Goal: Communication & Community: Answer question/provide support

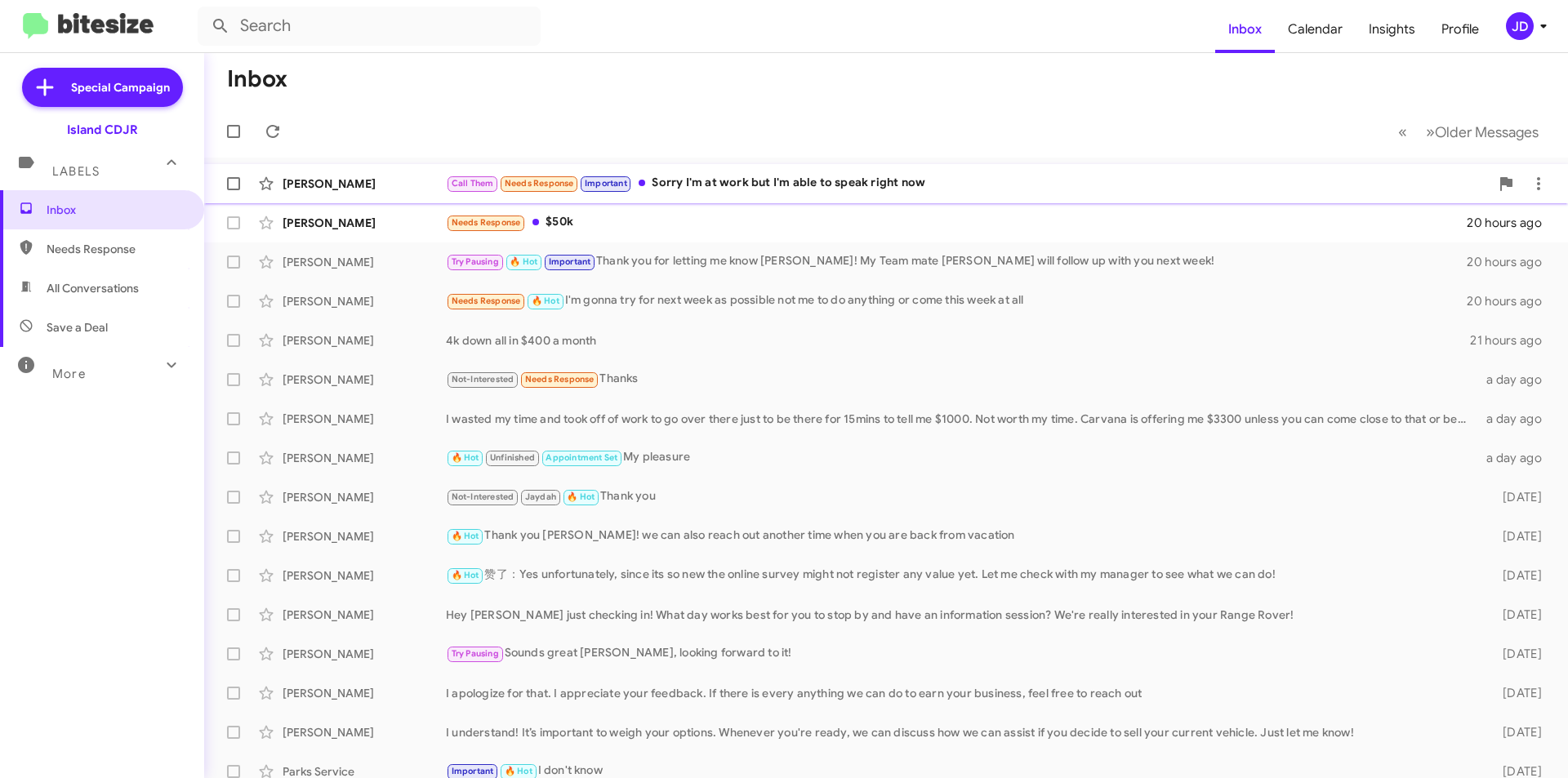
click at [530, 175] on span "Needs Response" at bounding box center [539, 182] width 80 height 15
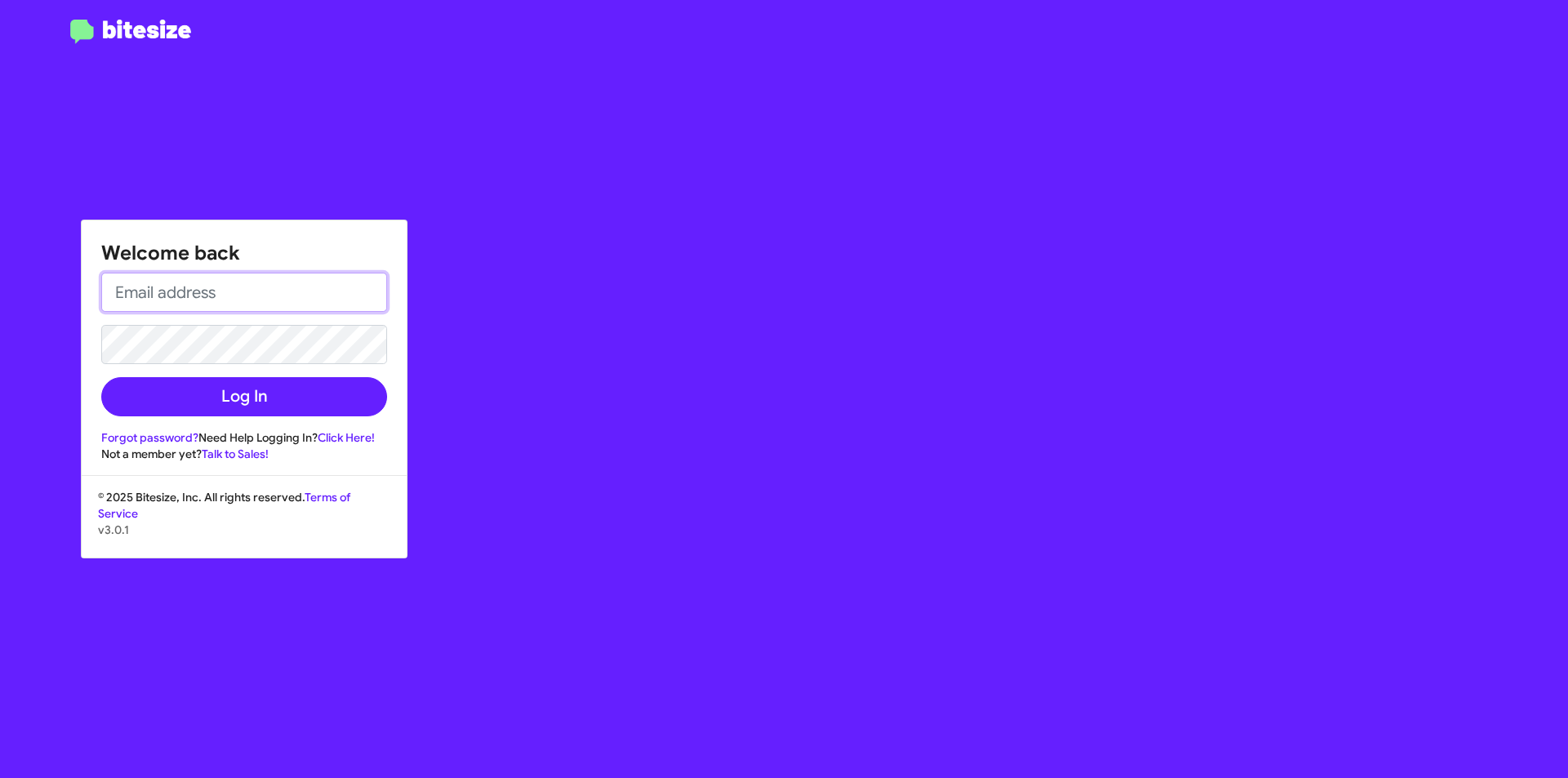
type input "[EMAIL_ADDRESS][DOMAIN_NAME]"
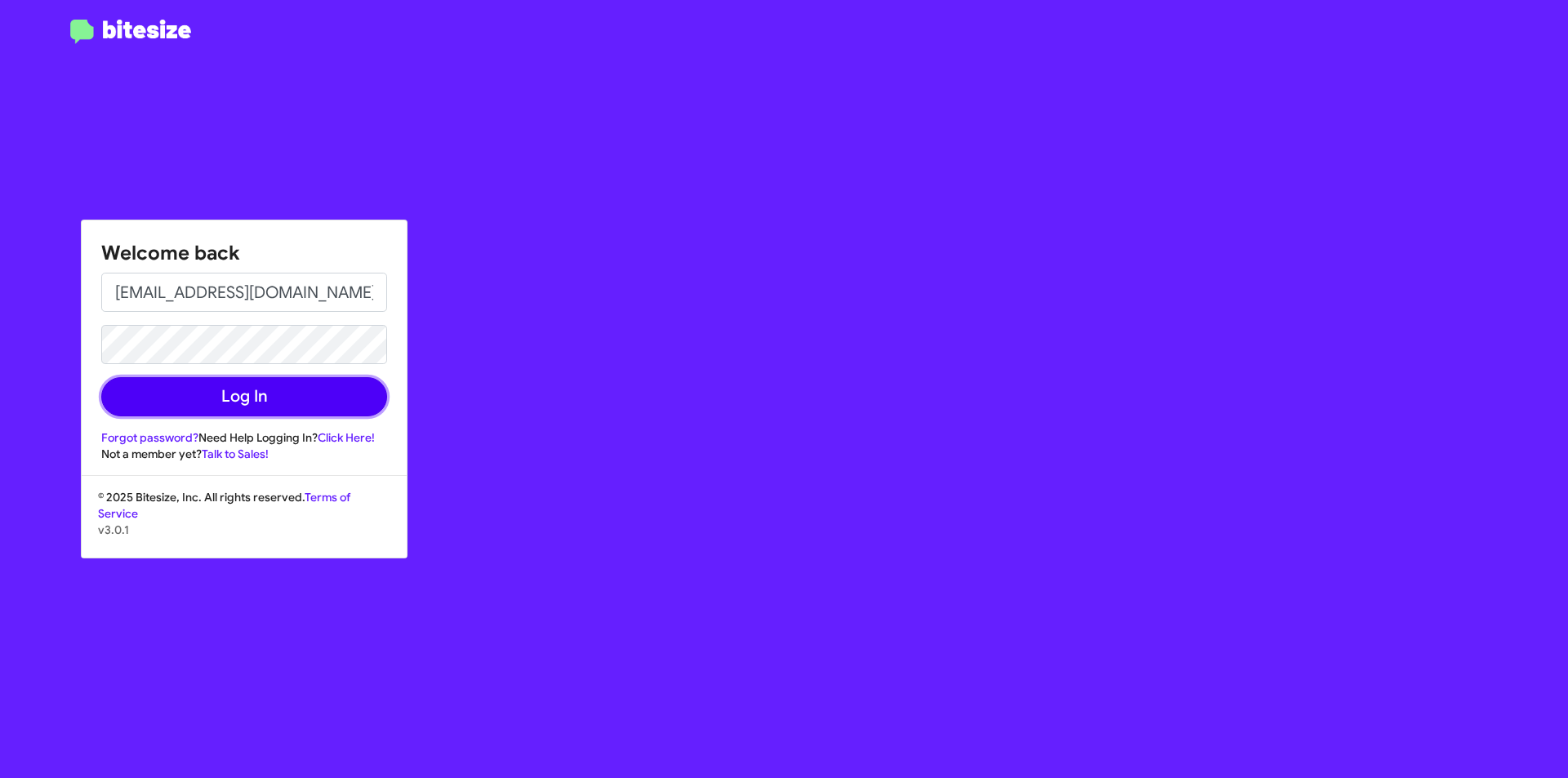
click at [314, 398] on button "Log In" at bounding box center [244, 397] width 286 height 39
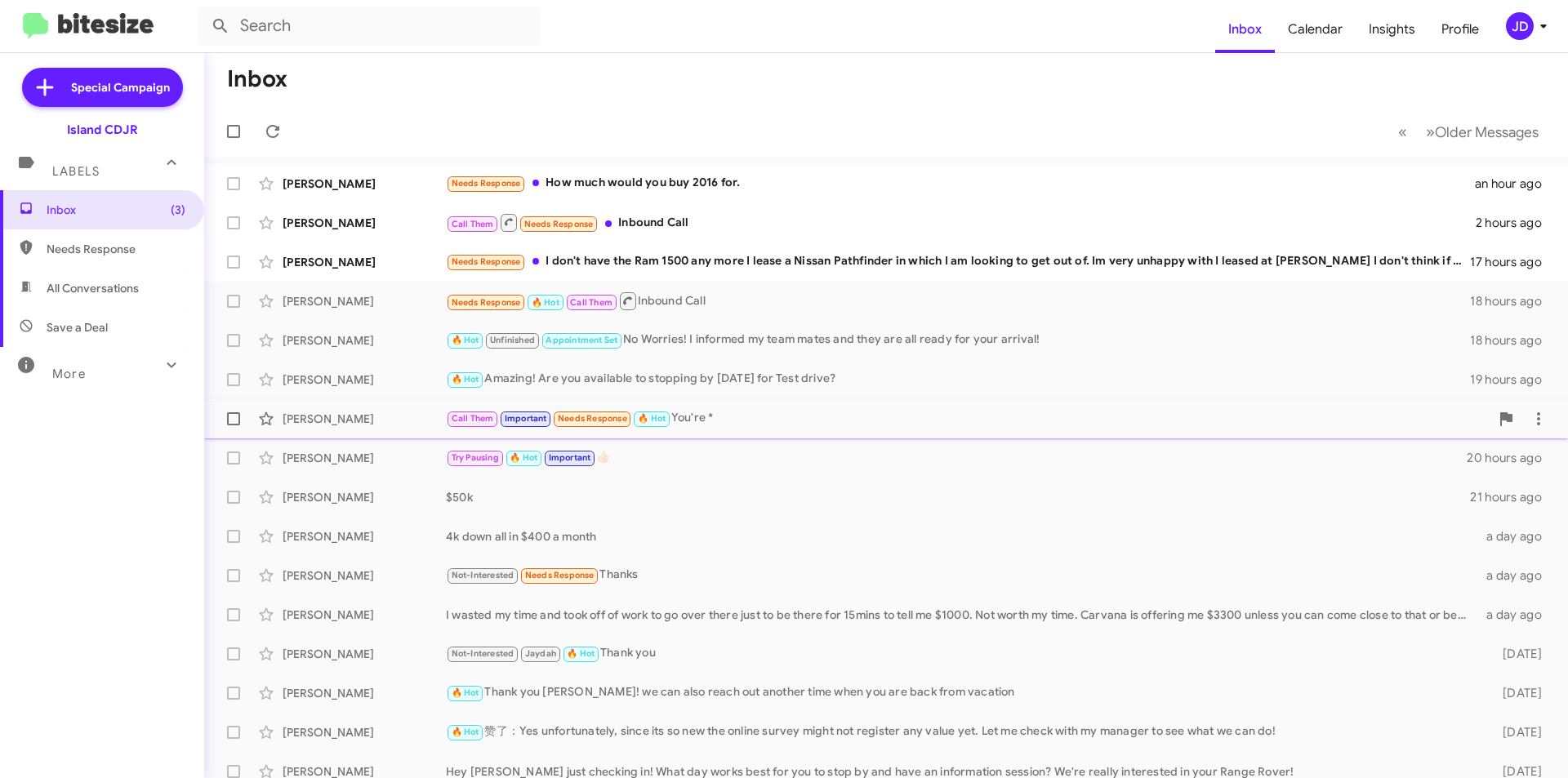
click at [807, 424] on div "Call Them Important Needs Response 🔥 Hot You're *" at bounding box center [968, 418] width 1044 height 19
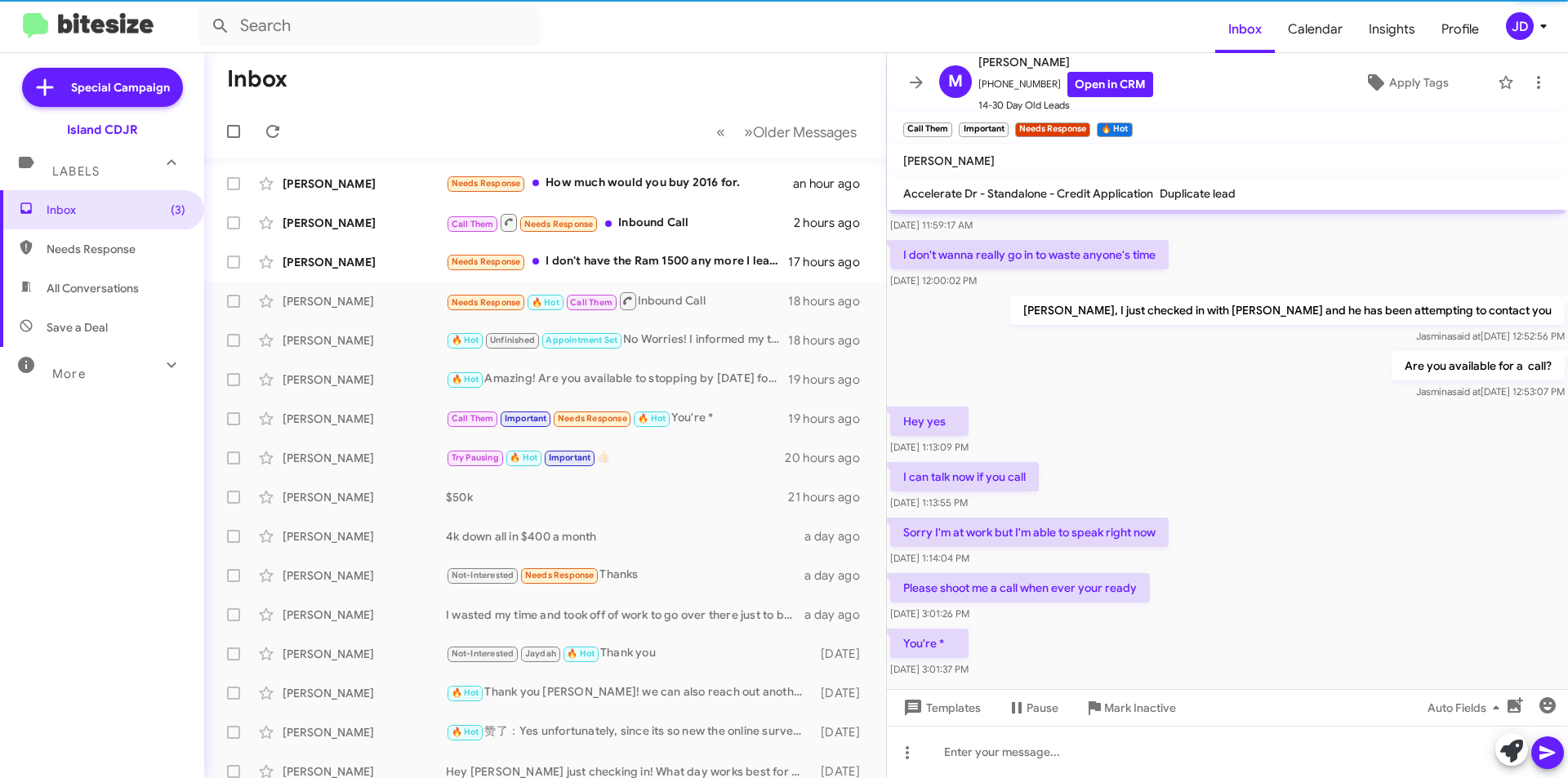
scroll to position [150, 0]
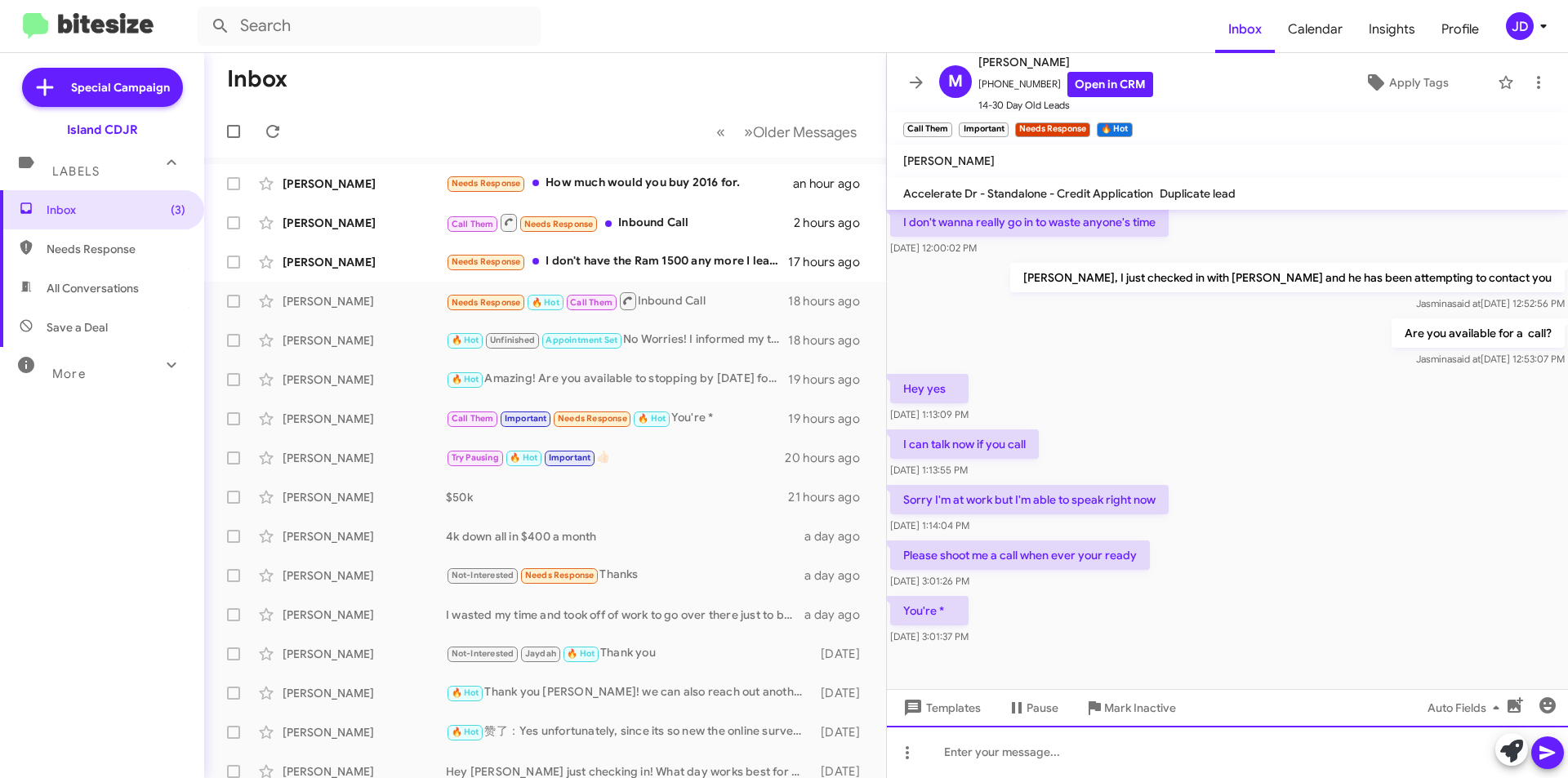
click at [1095, 748] on div at bounding box center [1228, 752] width 681 height 52
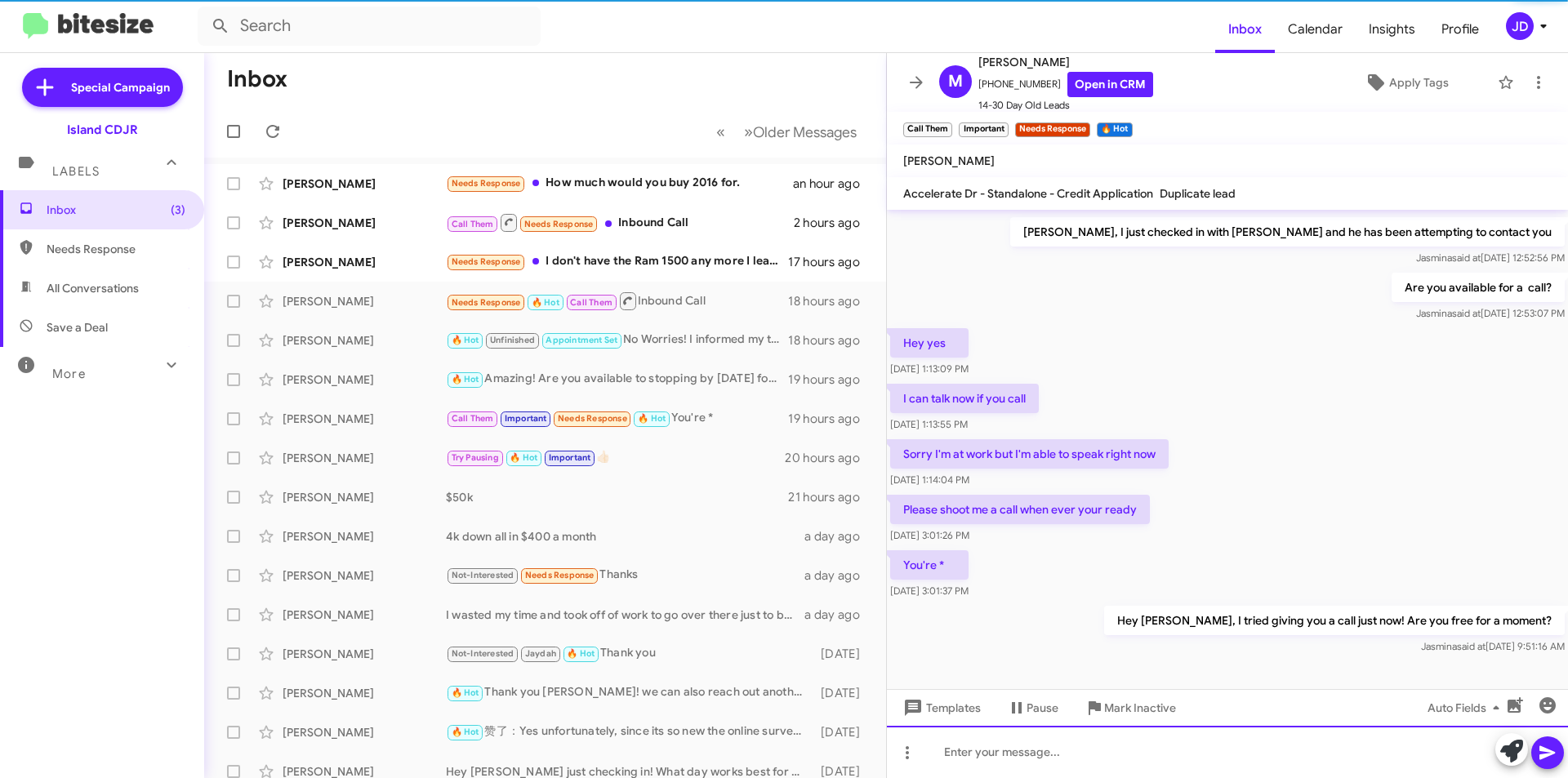
scroll to position [209, 0]
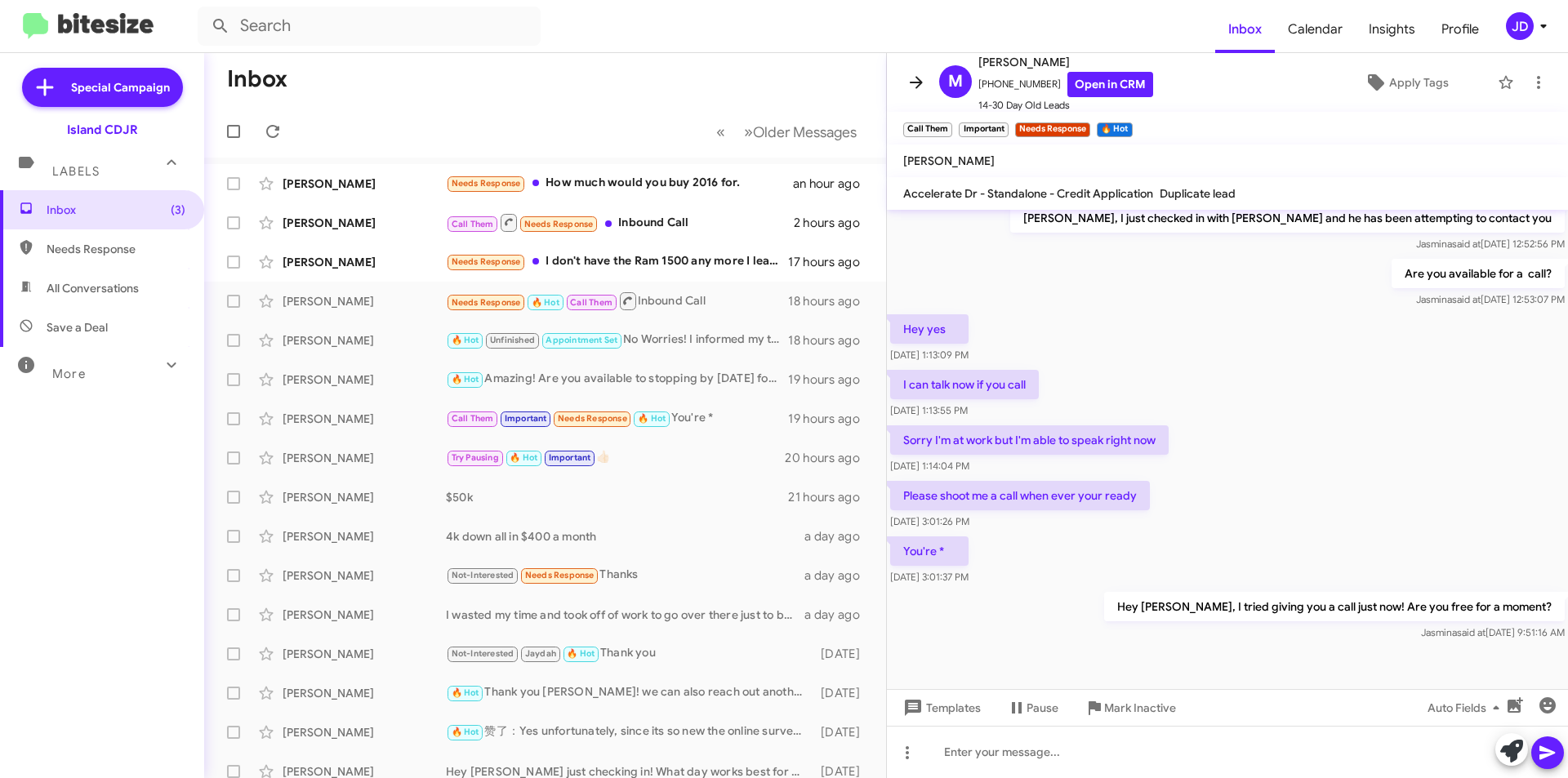
click at [917, 81] on icon at bounding box center [916, 82] width 13 height 12
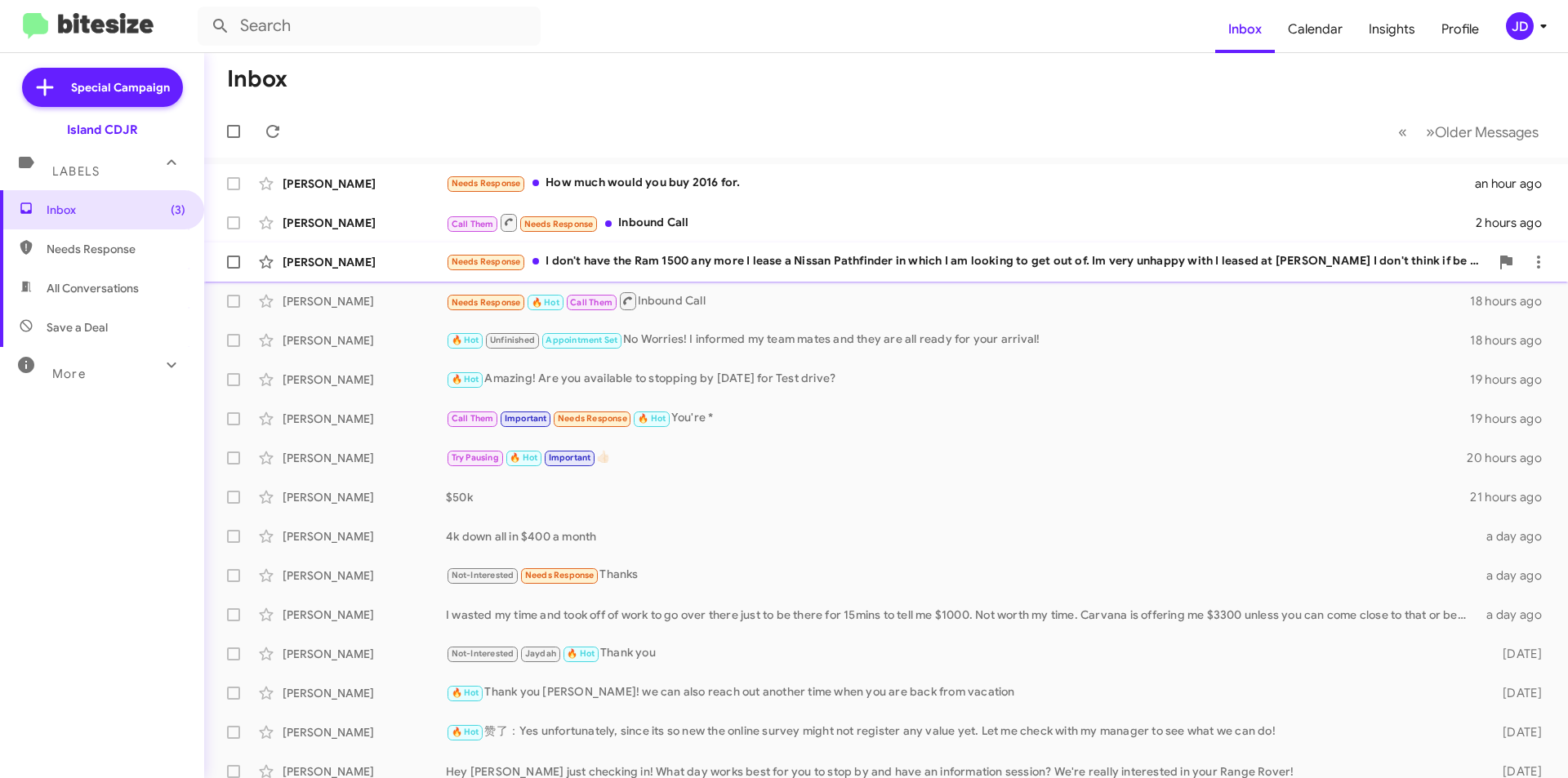
click at [910, 256] on div "Needs Response I don't have the Ram 1500 any more I lease a Nissan Pathfinder i…" at bounding box center [968, 262] width 1044 height 19
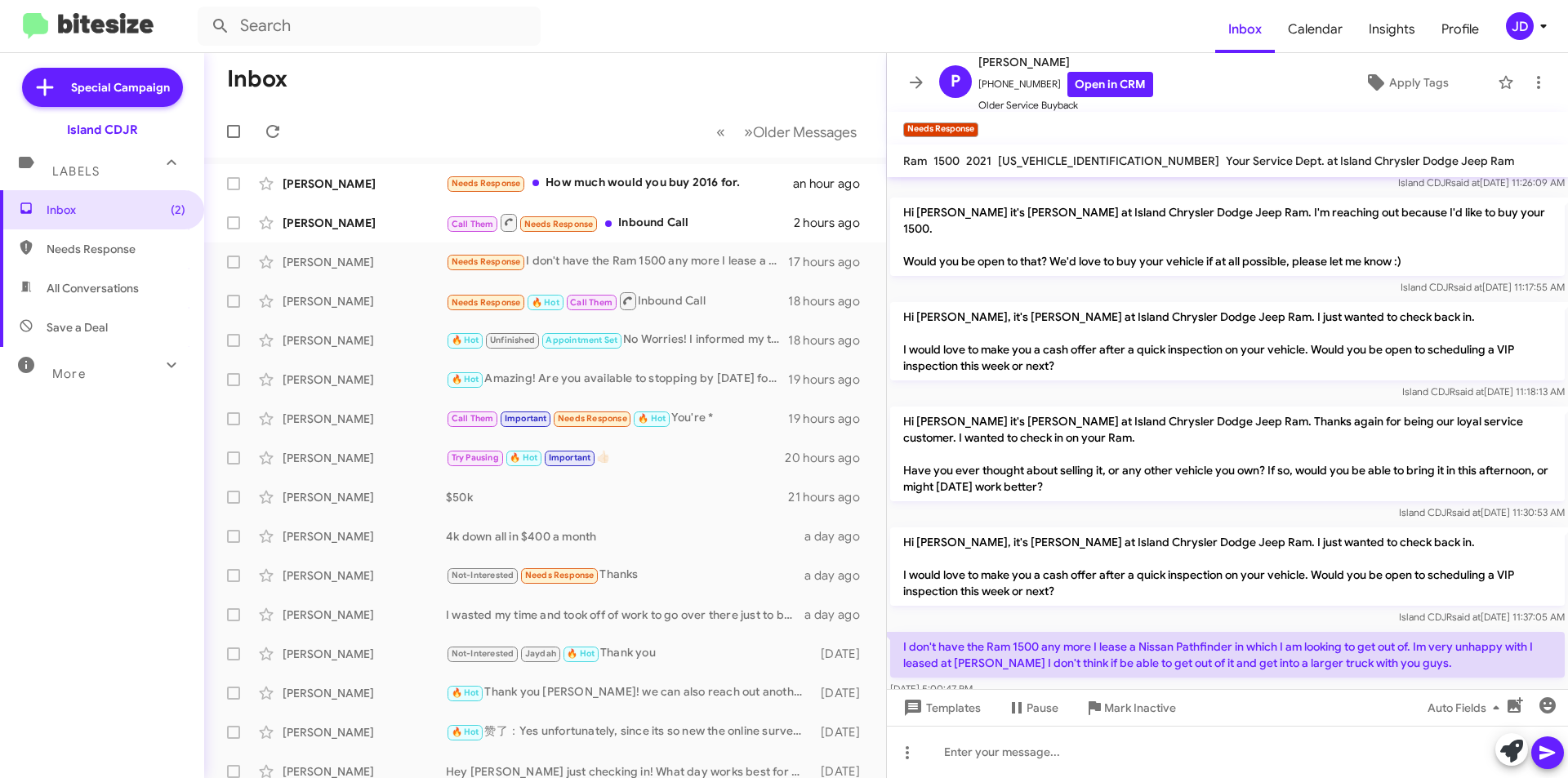
scroll to position [276, 0]
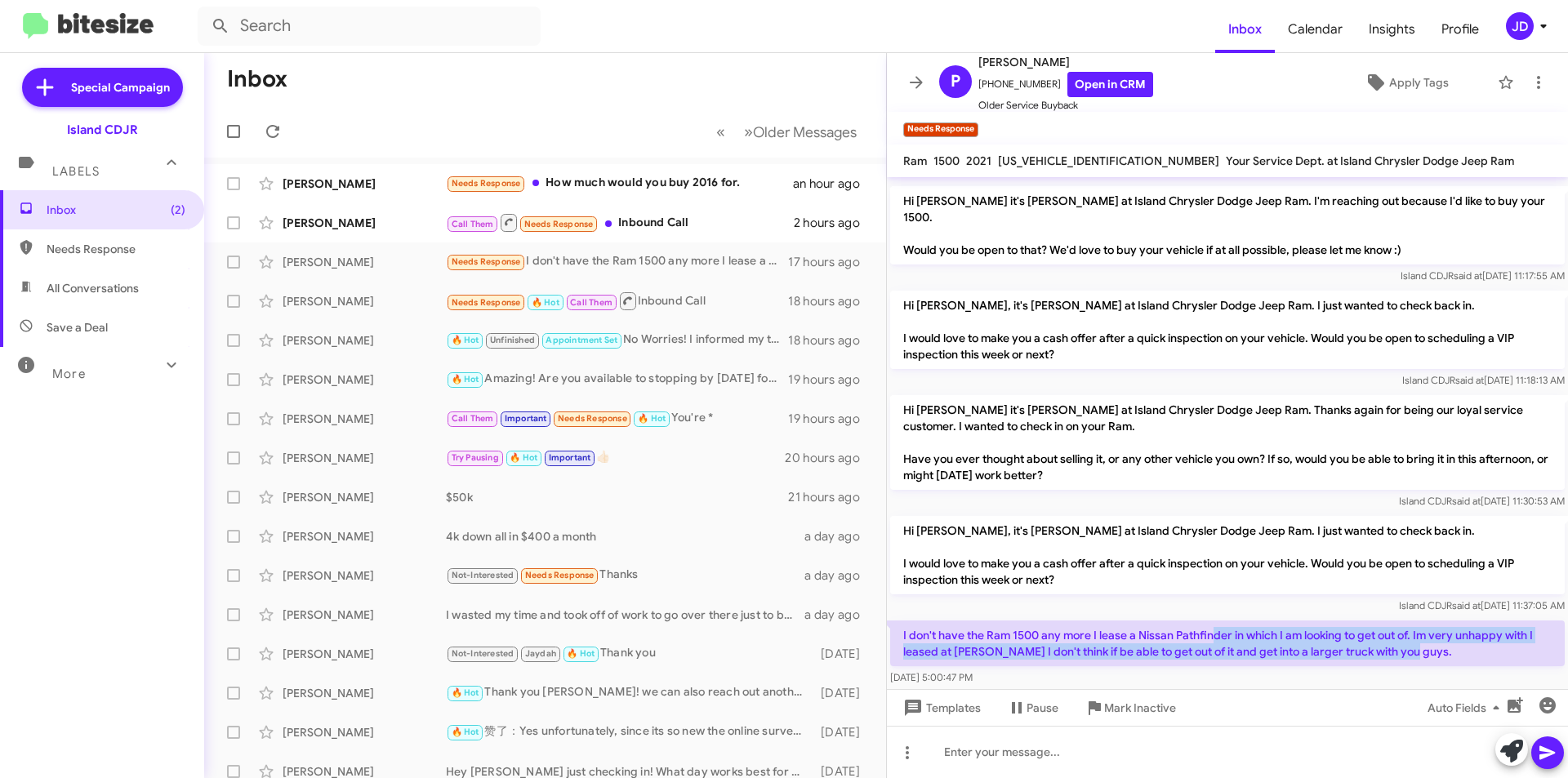
drag, startPoint x: 1215, startPoint y: 609, endPoint x: 1419, endPoint y: 619, distance: 204.2
click at [1419, 621] on p "I don't have the Ram 1500 any more I lease a Nissan Pathfinder in which I am lo…" at bounding box center [1228, 644] width 675 height 46
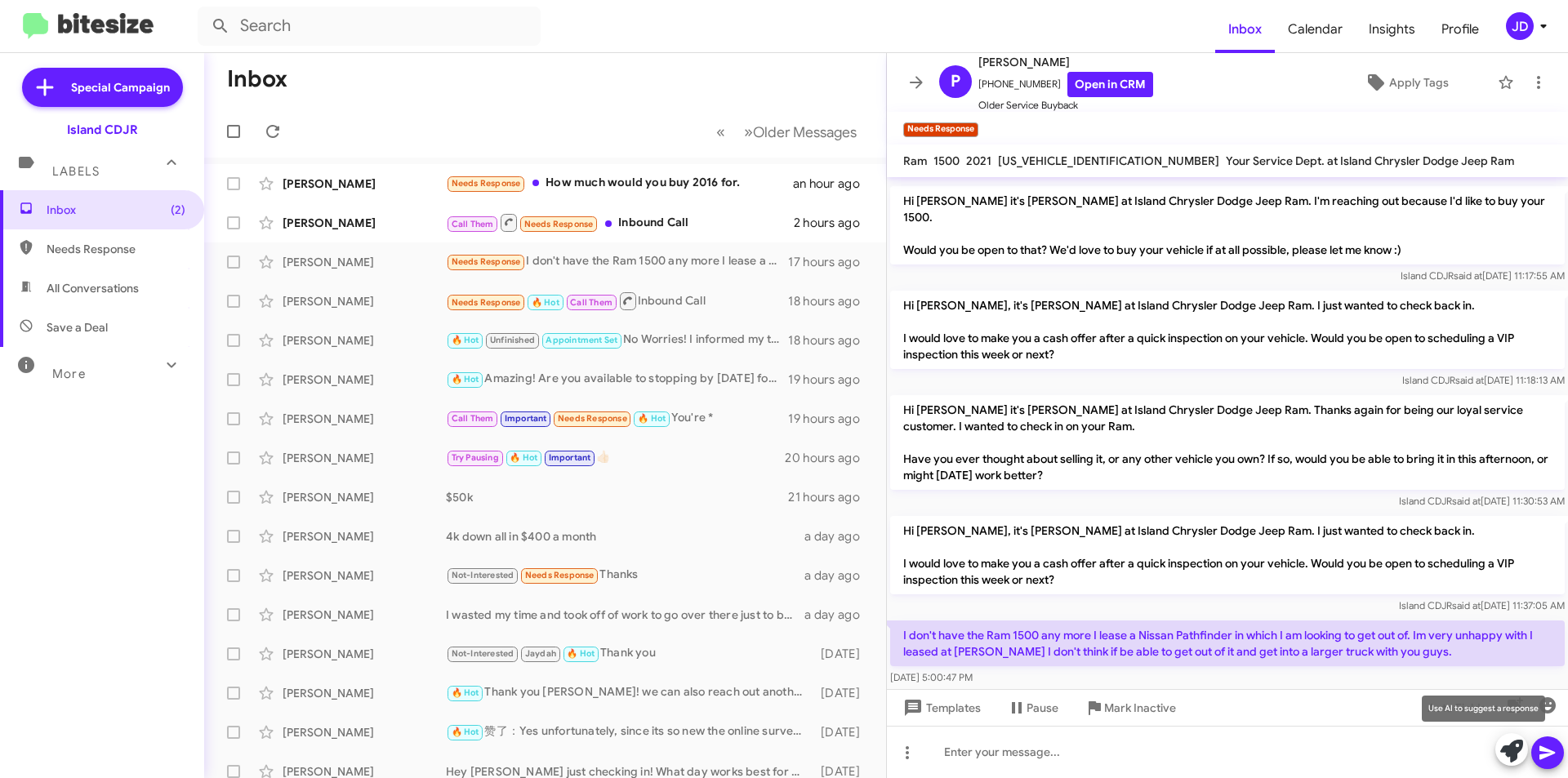
click at [1514, 753] on icon at bounding box center [1512, 751] width 23 height 23
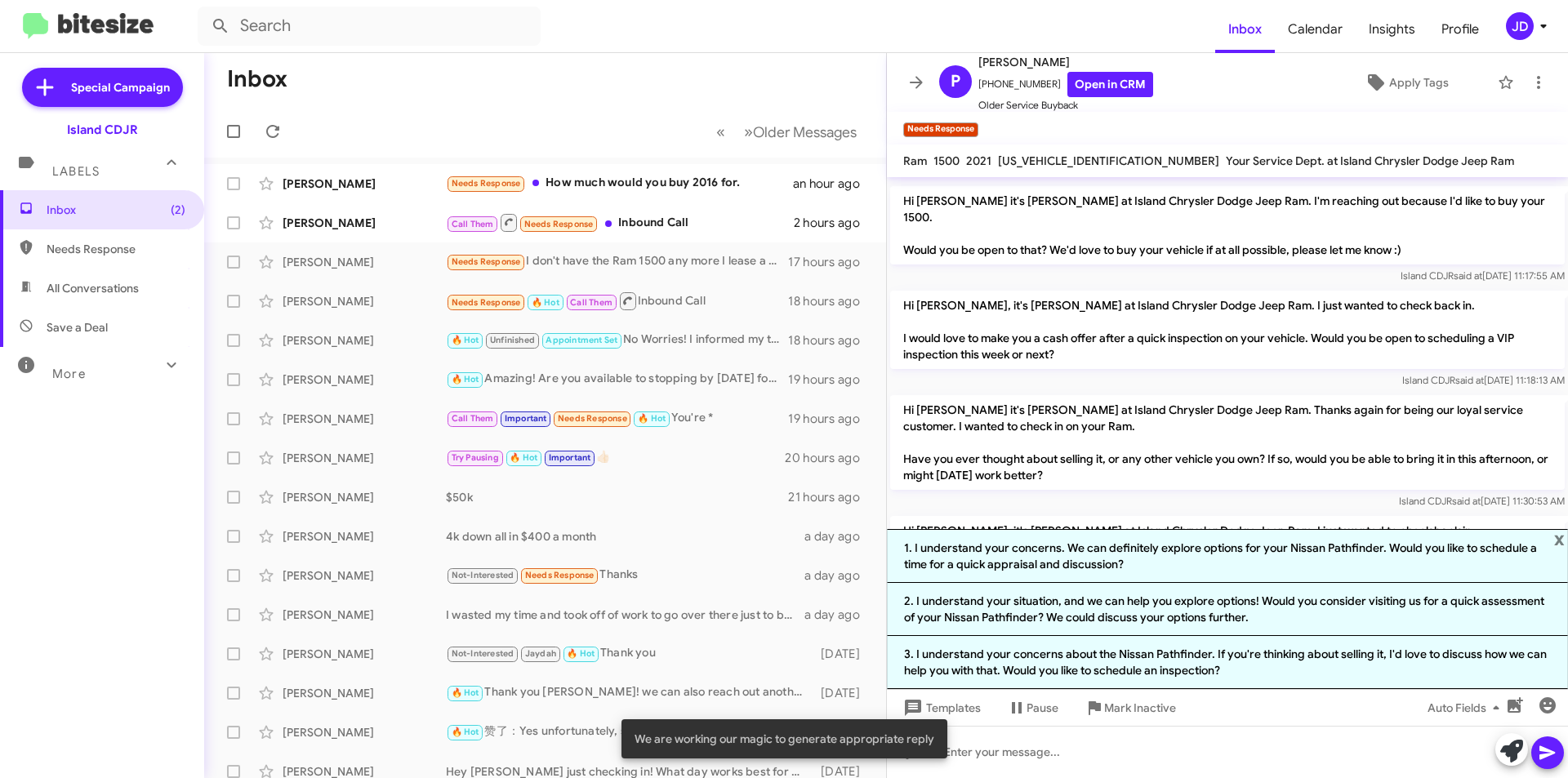
click at [1377, 478] on div "Hi [PERSON_NAME] it's [PERSON_NAME] at Island Chrysler Dodge Jeep Ram. Thanks a…" at bounding box center [1228, 453] width 681 height 121
click at [1560, 536] on span "x" at bounding box center [1559, 539] width 10 height 20
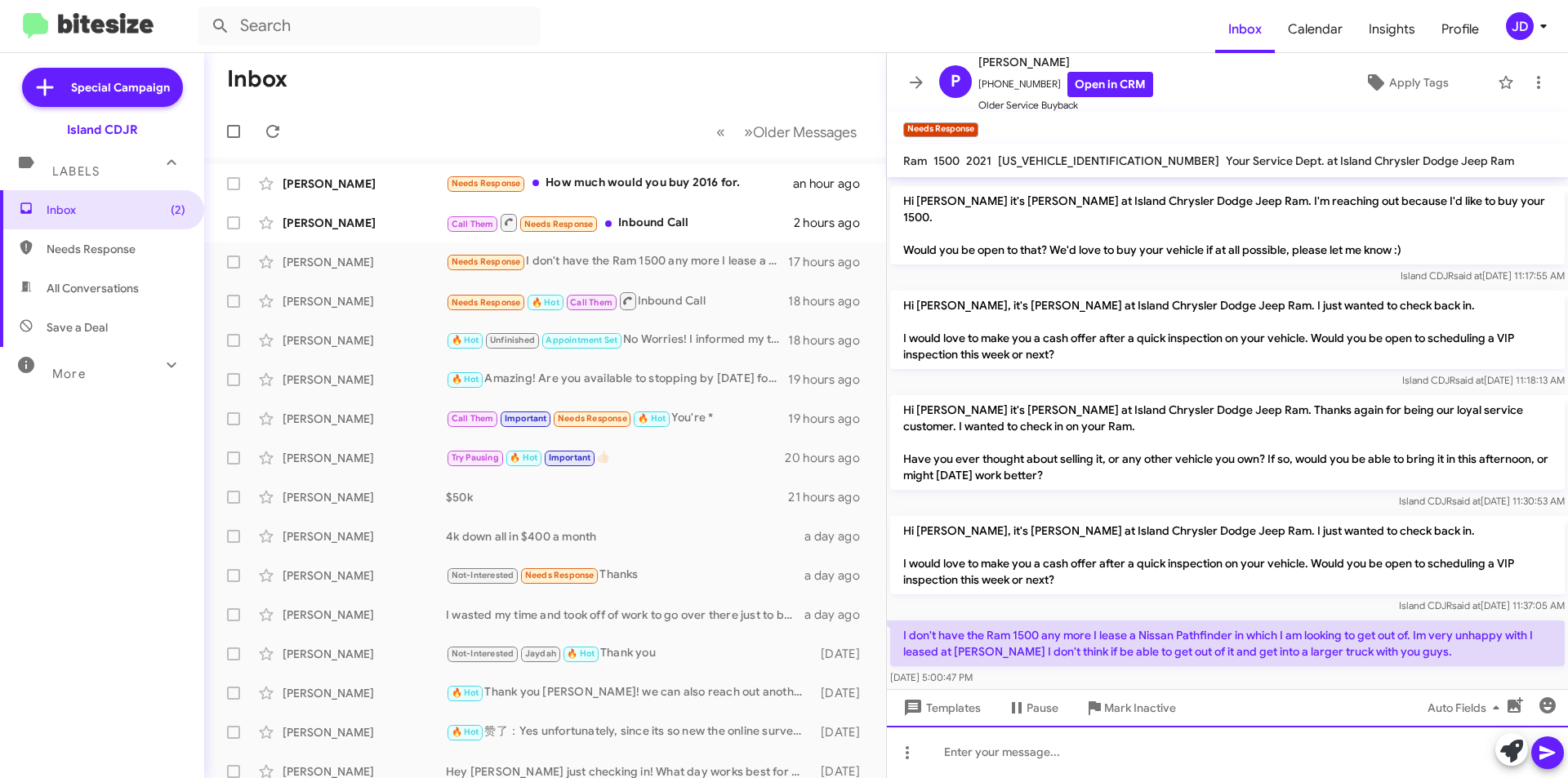
click at [1157, 764] on div at bounding box center [1228, 752] width 681 height 52
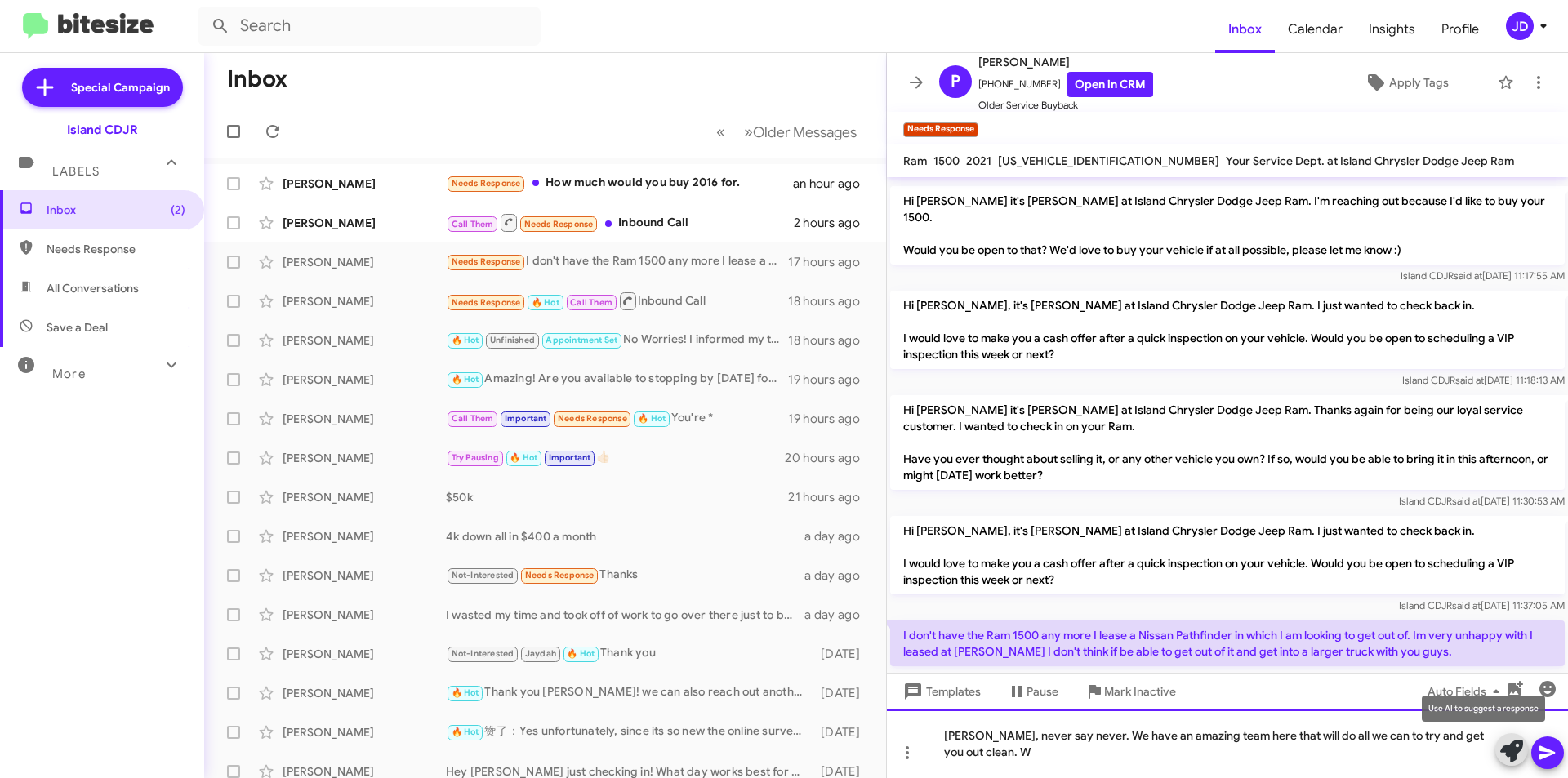
click at [1157, 764] on div "[PERSON_NAME], never say never. We have an amazing team here that will do all w…" at bounding box center [1228, 743] width 681 height 68
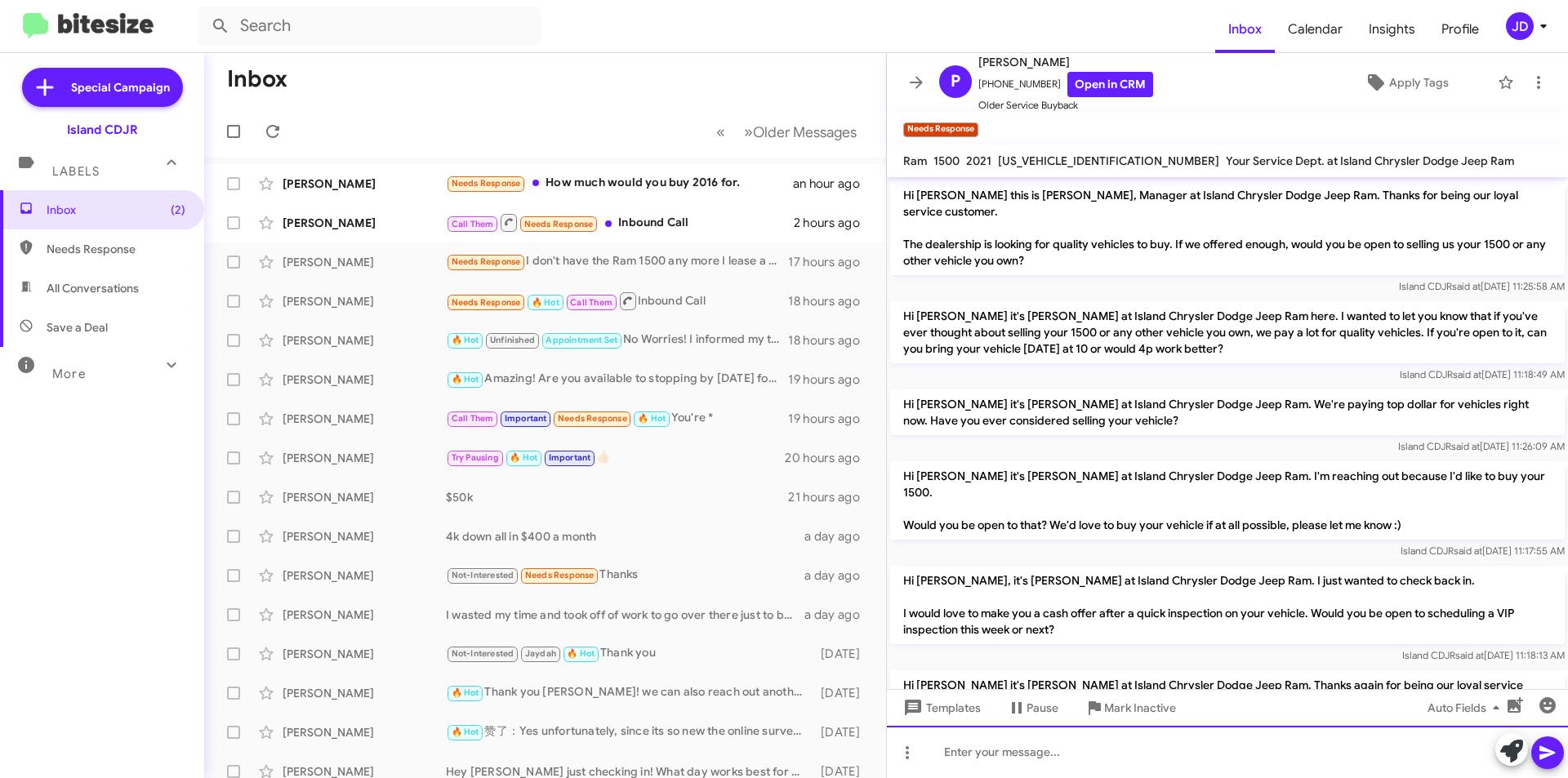
scroll to position [411, 0]
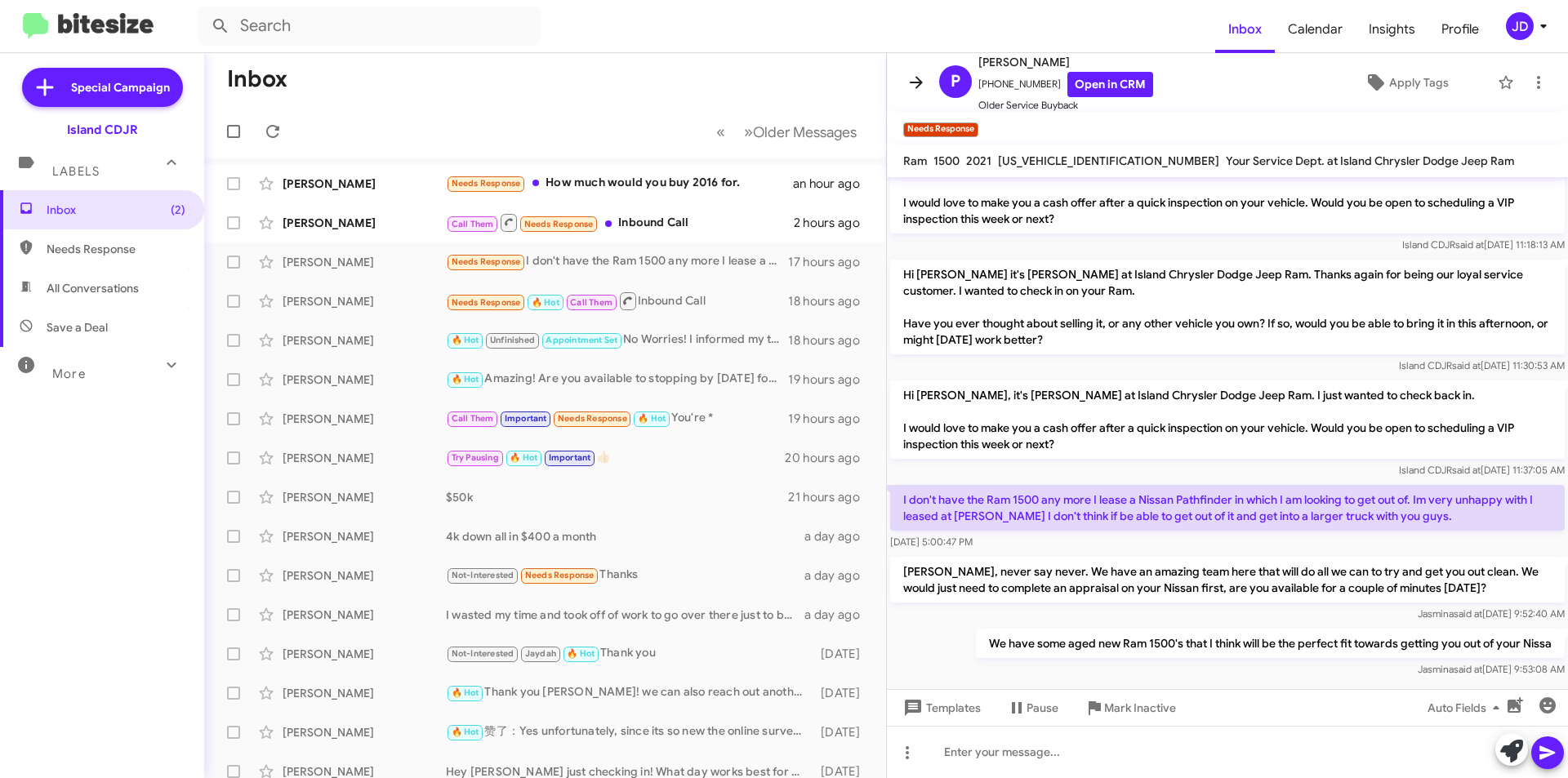
click at [904, 76] on span at bounding box center [917, 82] width 33 height 20
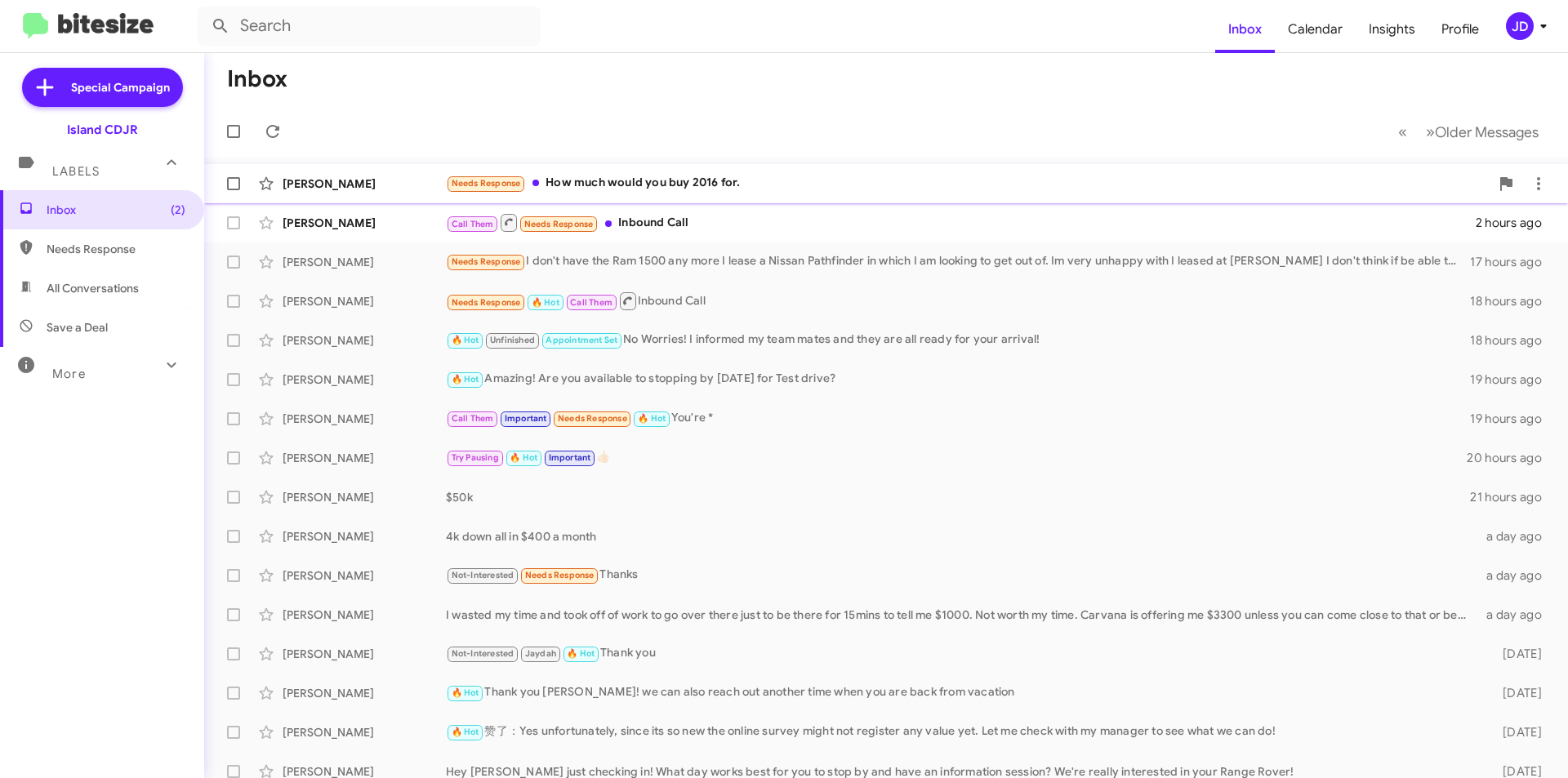
click at [720, 177] on div "Needs Response How much would you buy 2016 for." at bounding box center [968, 184] width 1044 height 19
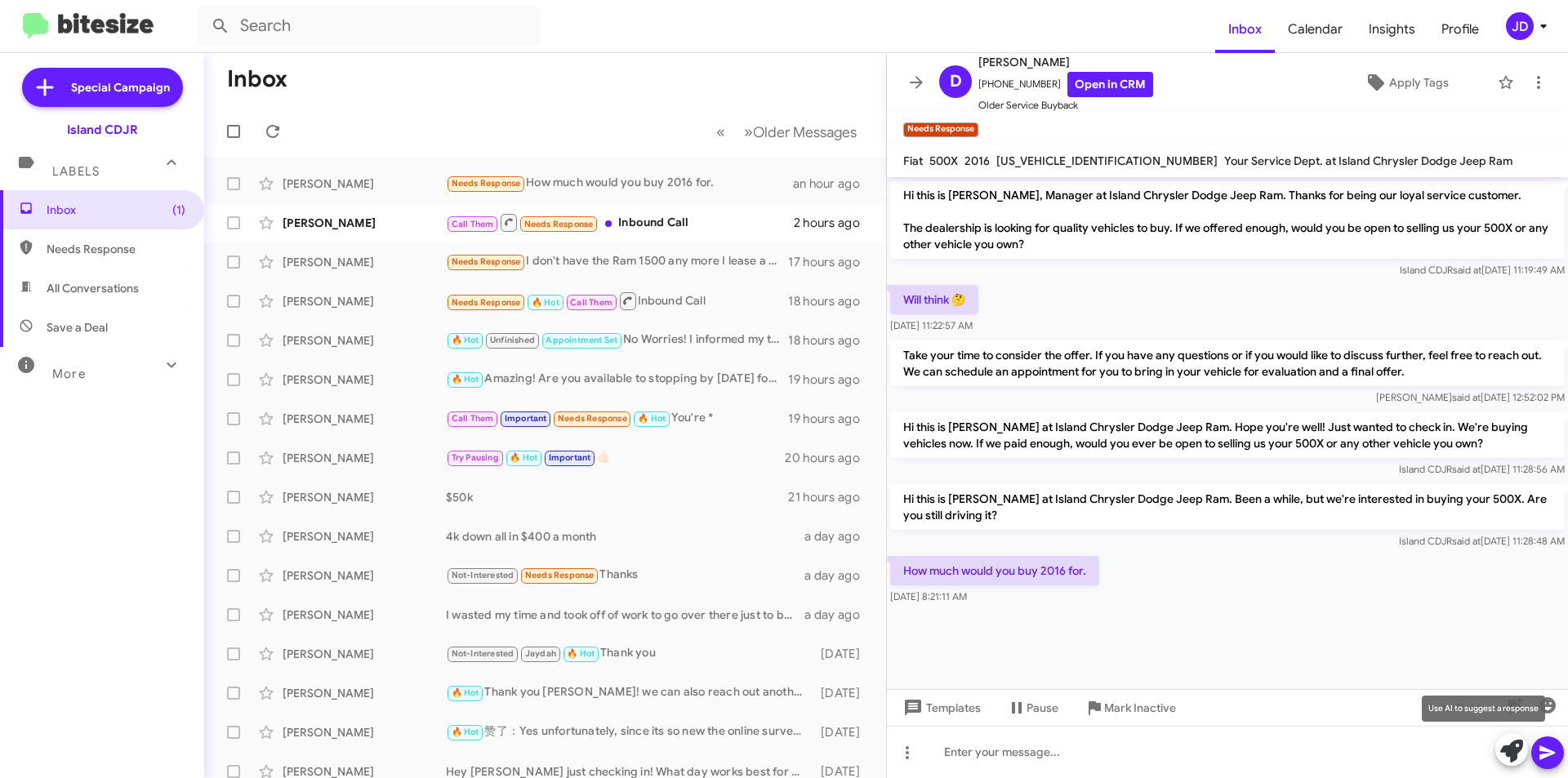
click at [1510, 749] on icon at bounding box center [1512, 751] width 23 height 23
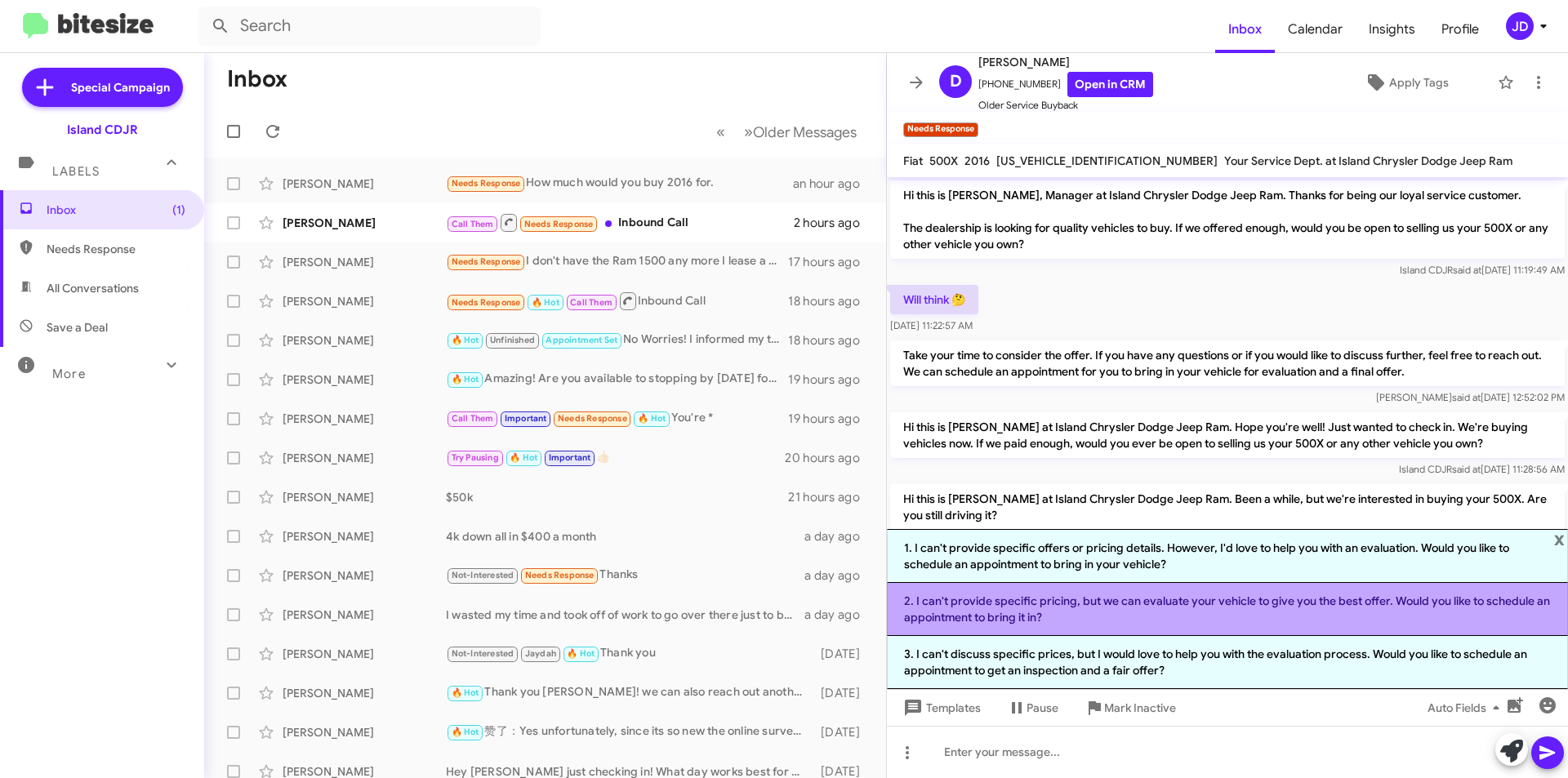
click at [1144, 607] on li "2. I can't provide specific pricing, but we can evaluate your vehicle to give y…" at bounding box center [1228, 609] width 681 height 53
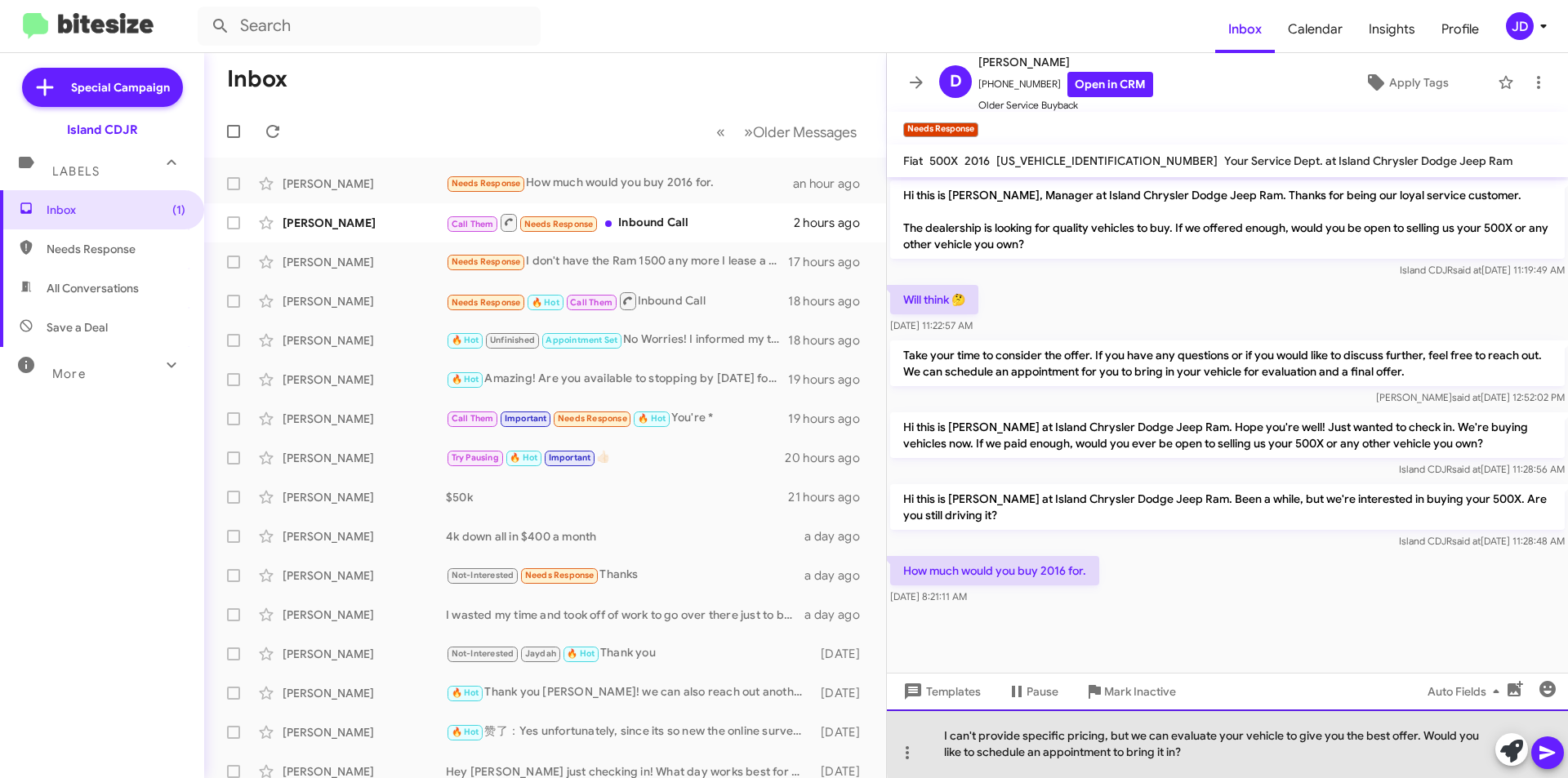
click at [1567, 740] on div "I can't provide specific pricing, but we can evaluate your vehicle to give you …" at bounding box center [1228, 743] width 681 height 68
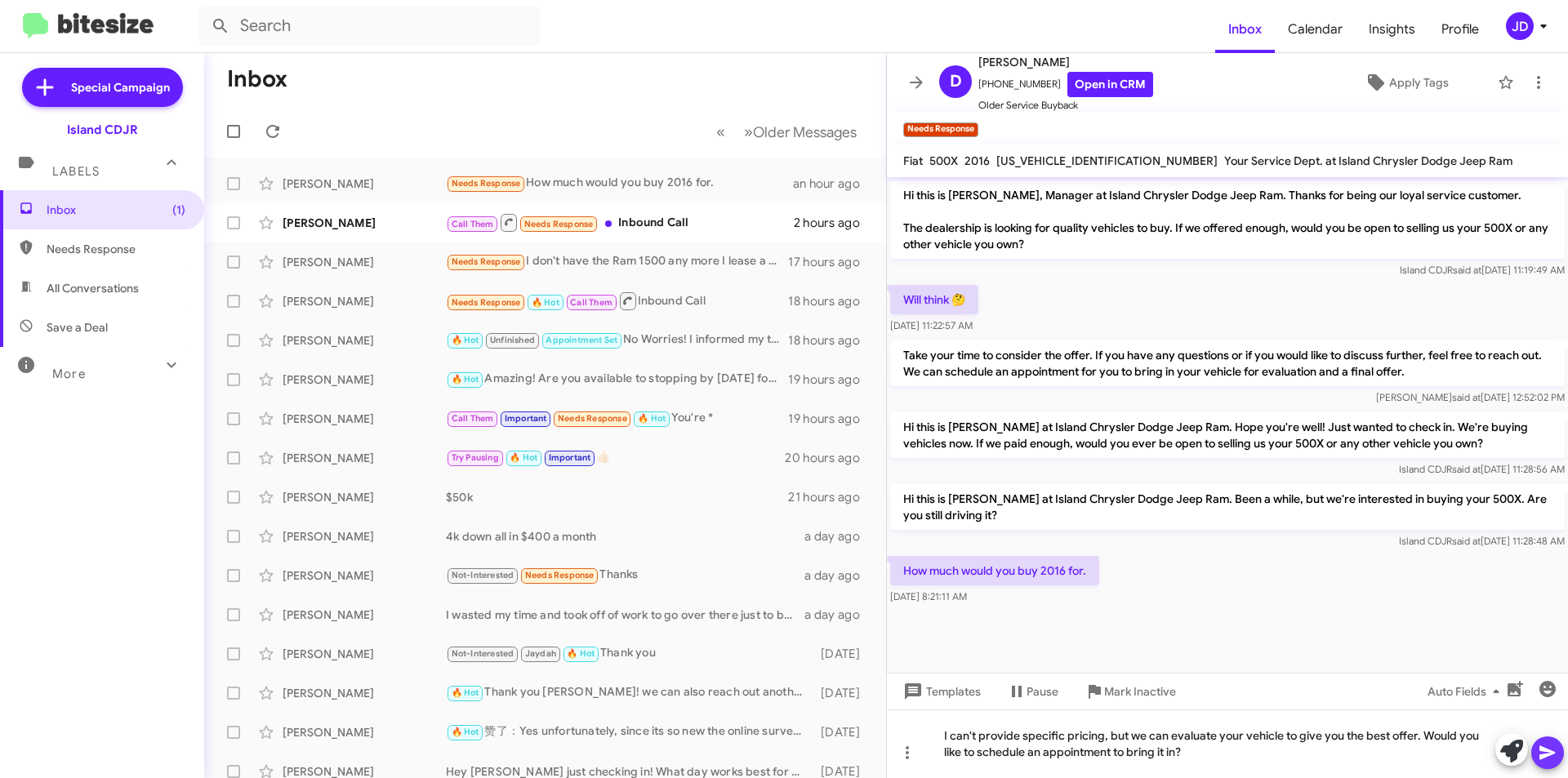
drag, startPoint x: 1553, startPoint y: 755, endPoint x: 1547, endPoint y: 749, distance: 8.5
click at [1552, 755] on icon at bounding box center [1547, 753] width 20 height 20
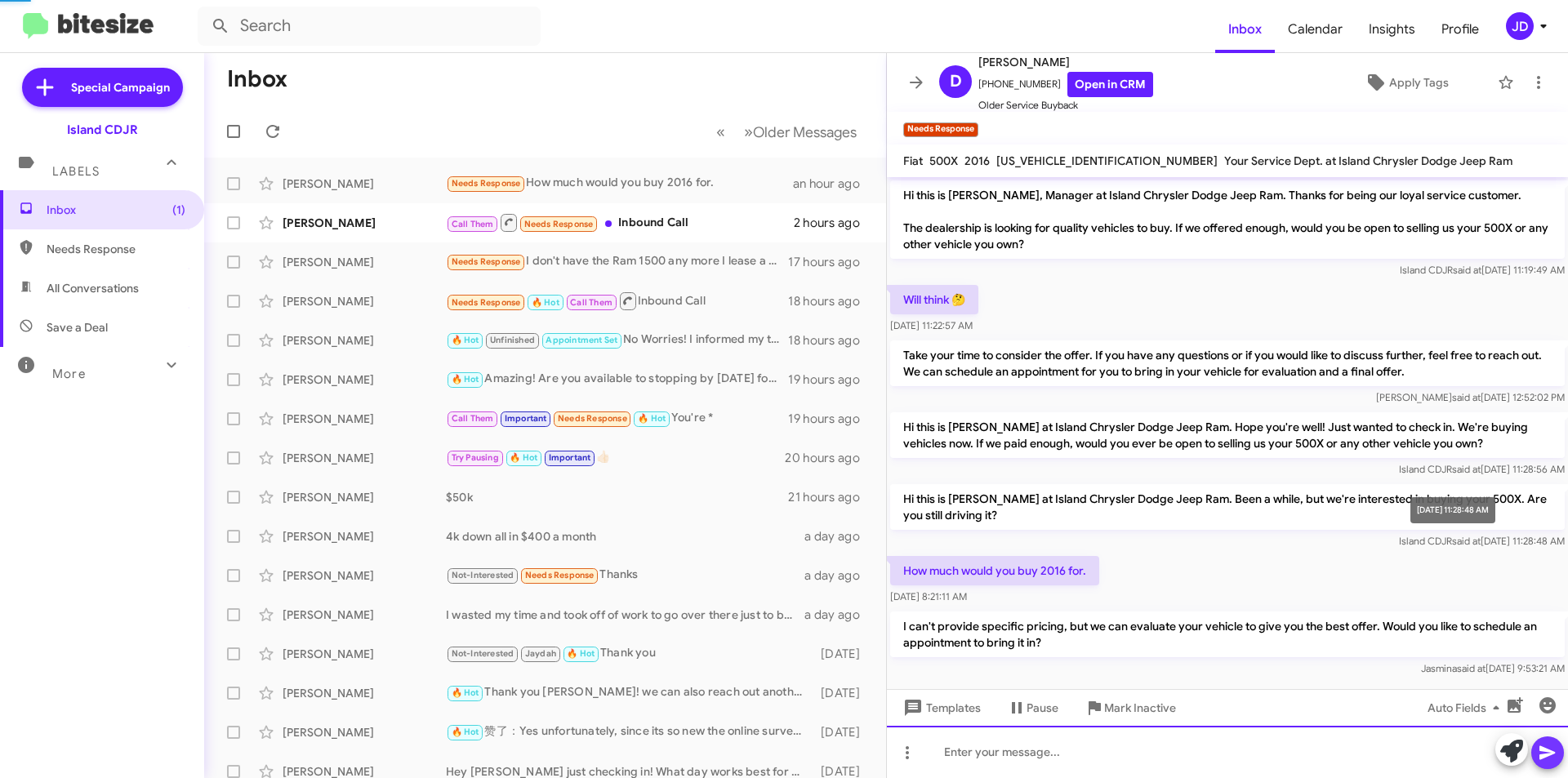
scroll to position [20, 0]
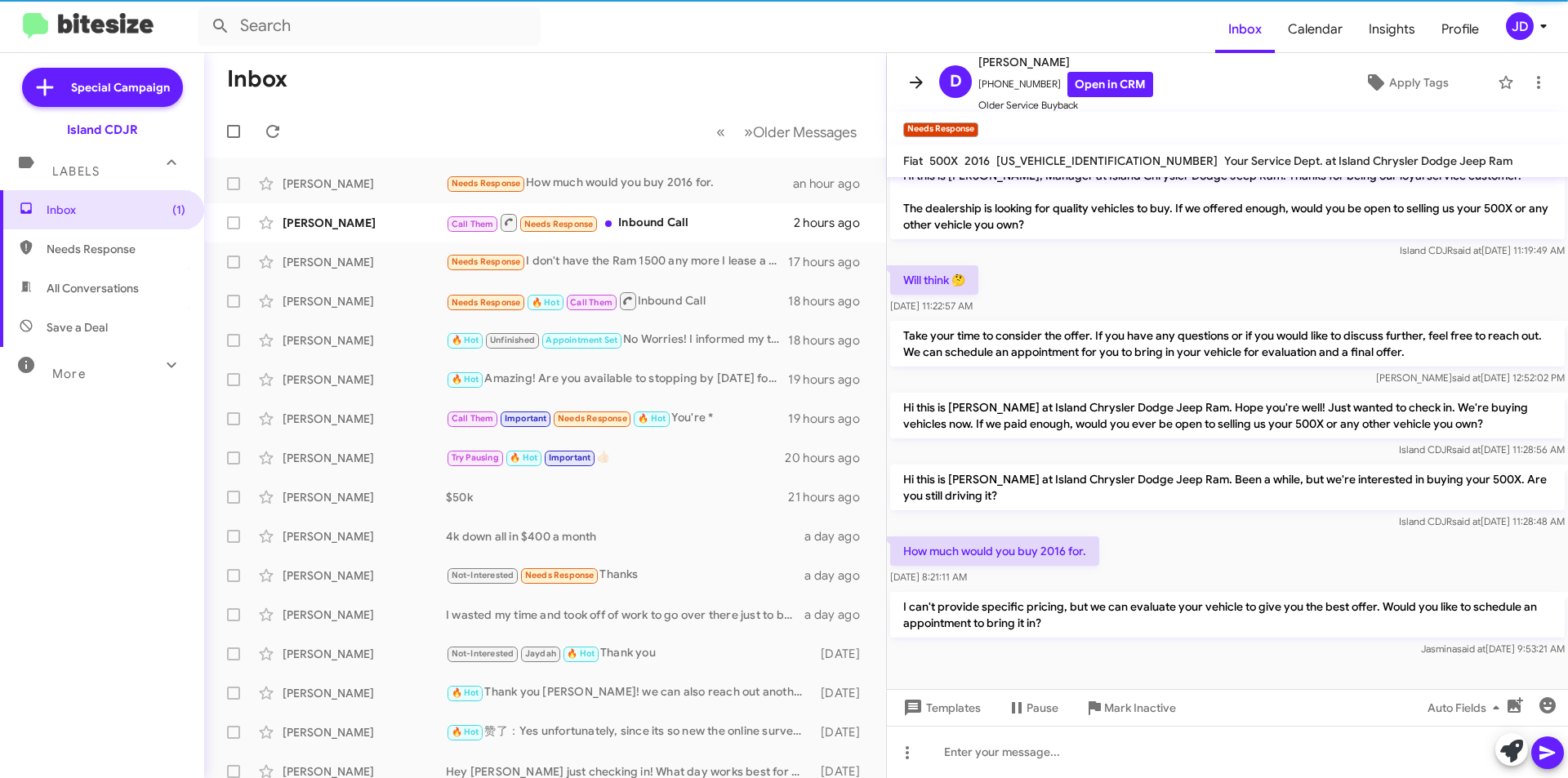
click at [914, 86] on icon at bounding box center [917, 82] width 20 height 20
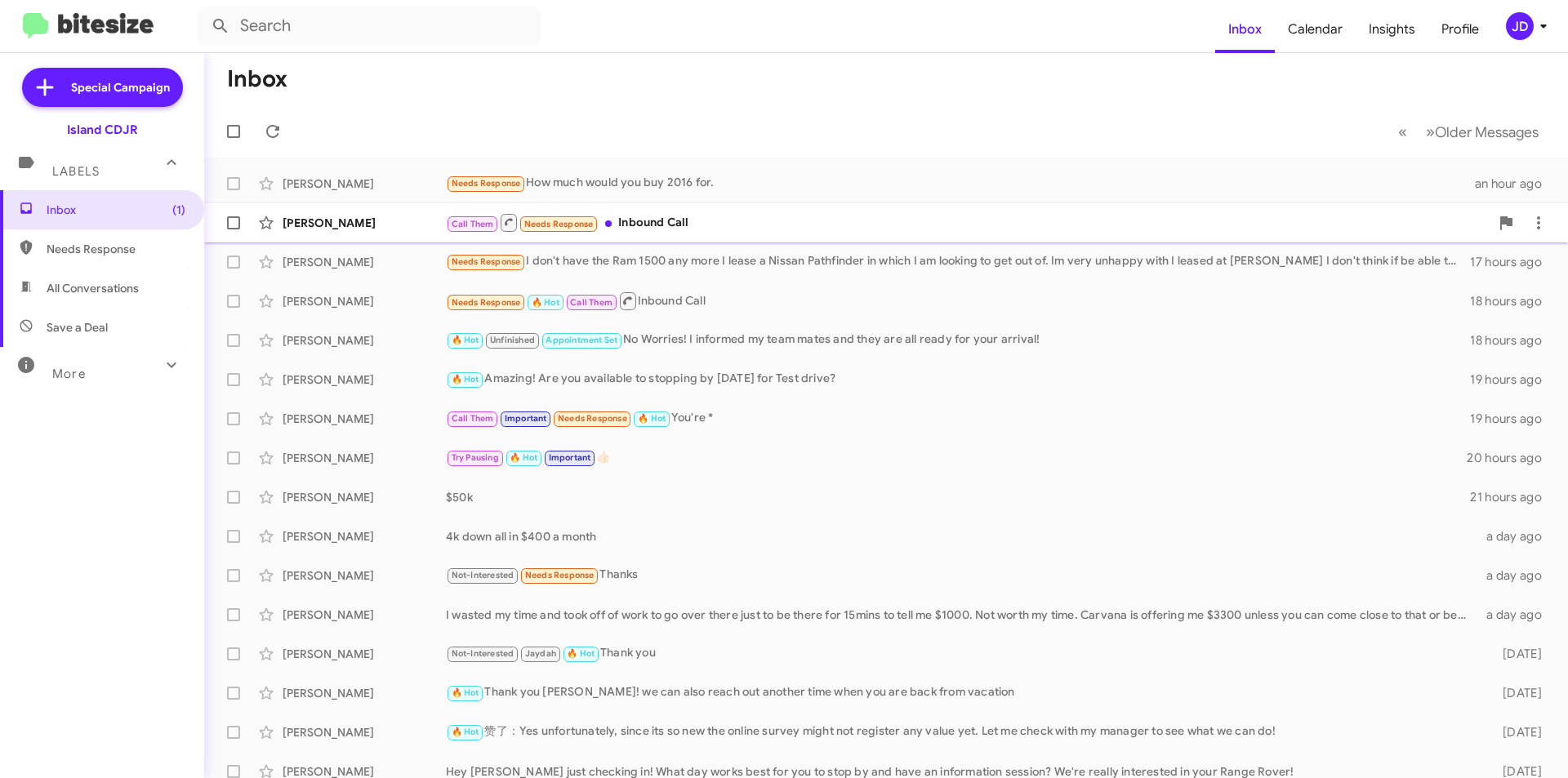
click at [690, 211] on div "[PERSON_NAME] Call Them Needs Response Inbound Call 2 hours ago" at bounding box center [886, 224] width 1338 height 33
